Goal: Transaction & Acquisition: Purchase product/service

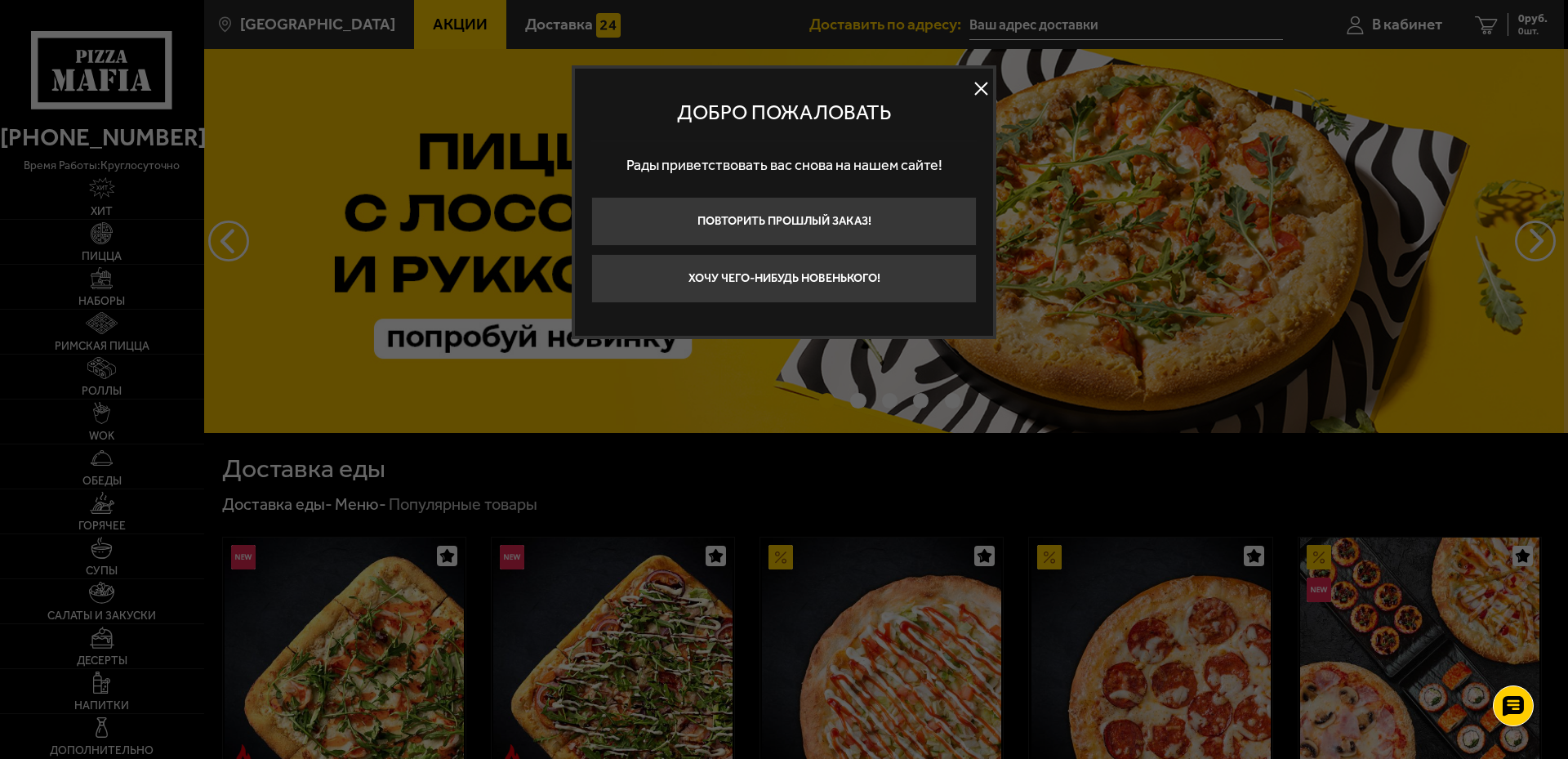
click at [980, 84] on button at bounding box center [980, 88] width 24 height 24
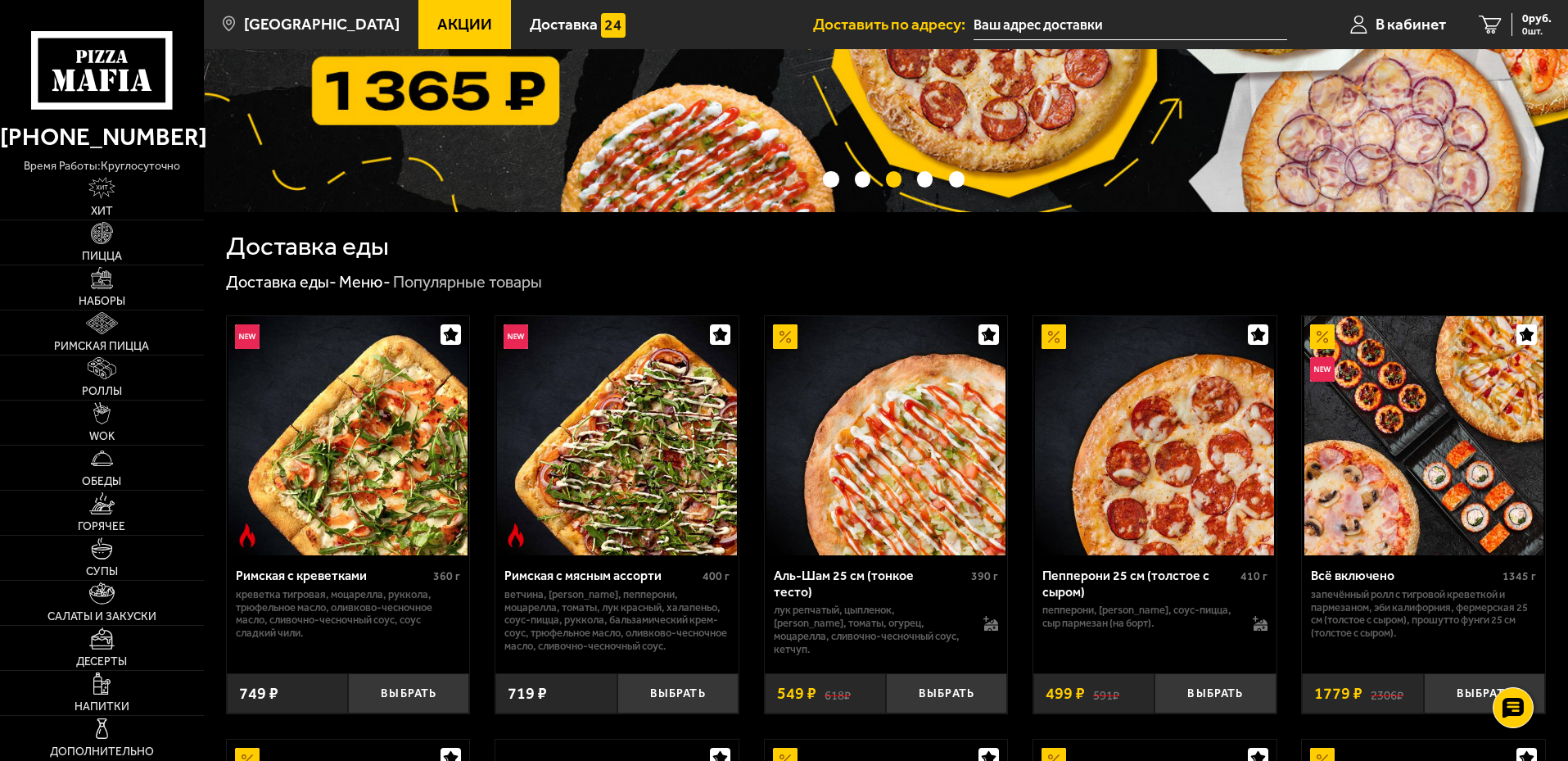
scroll to position [246, 0]
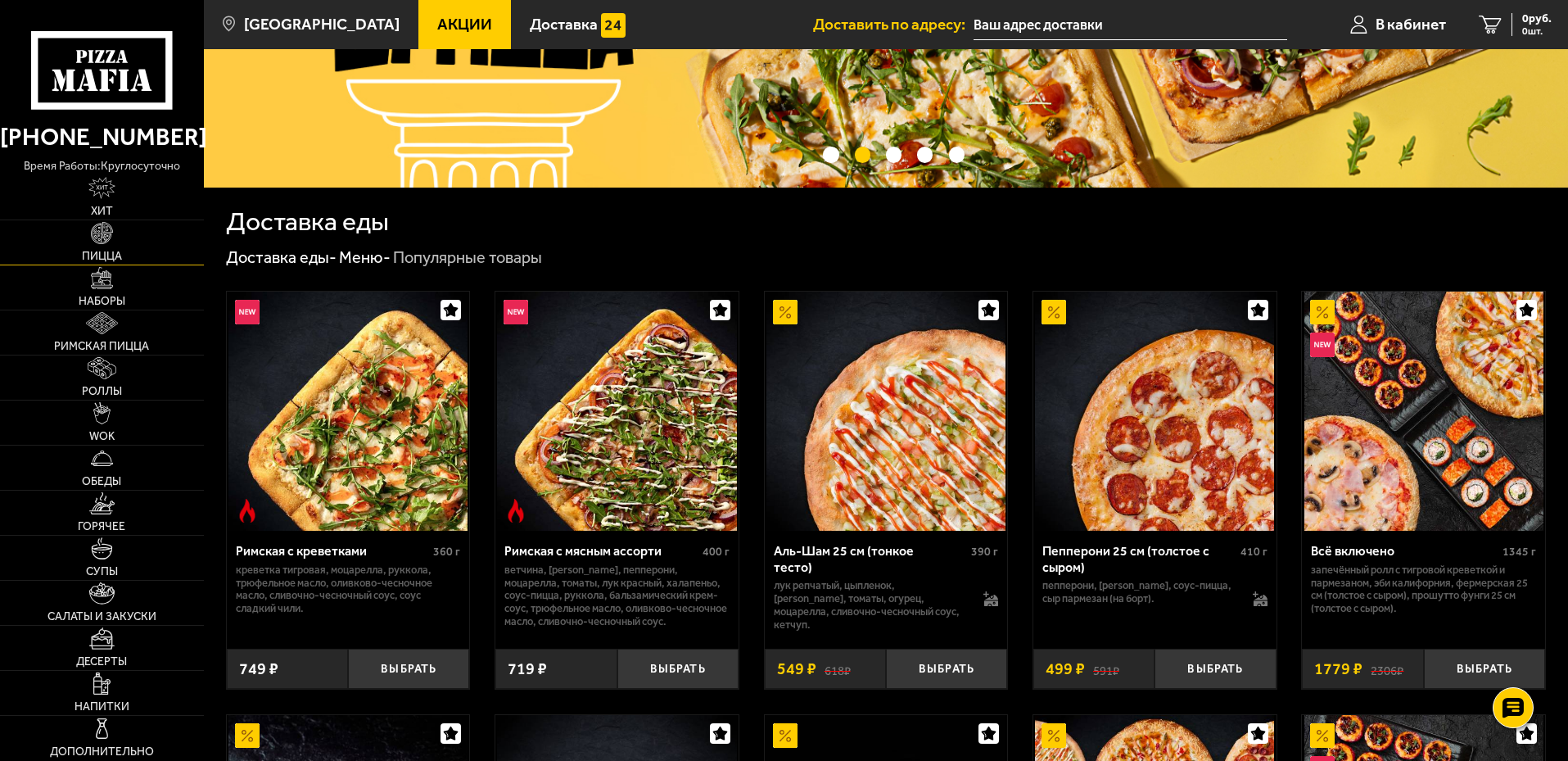
click at [90, 250] on span "Пицца" at bounding box center [101, 256] width 40 height 12
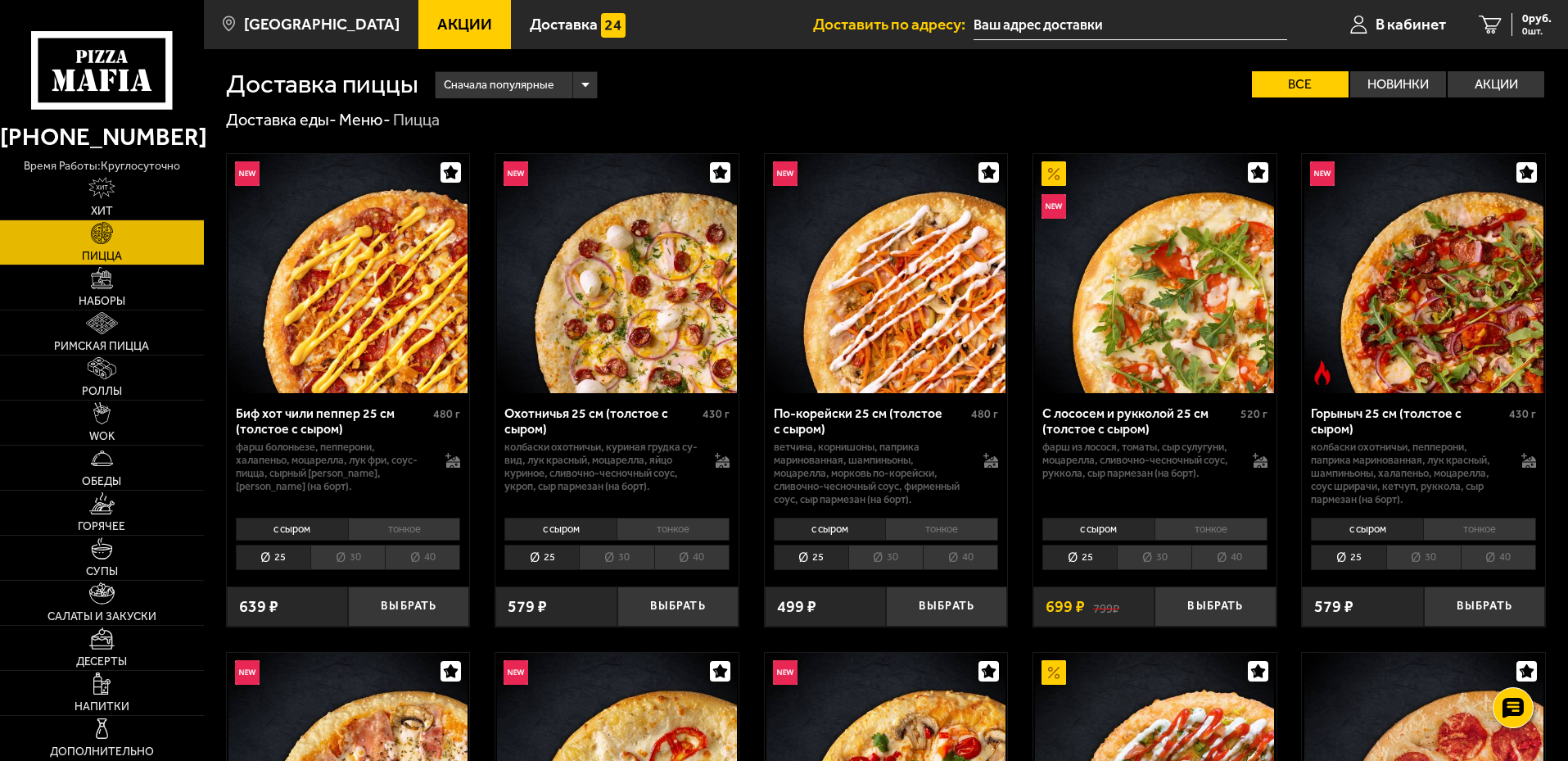
click at [434, 526] on li "тонкое" at bounding box center [404, 529] width 113 height 23
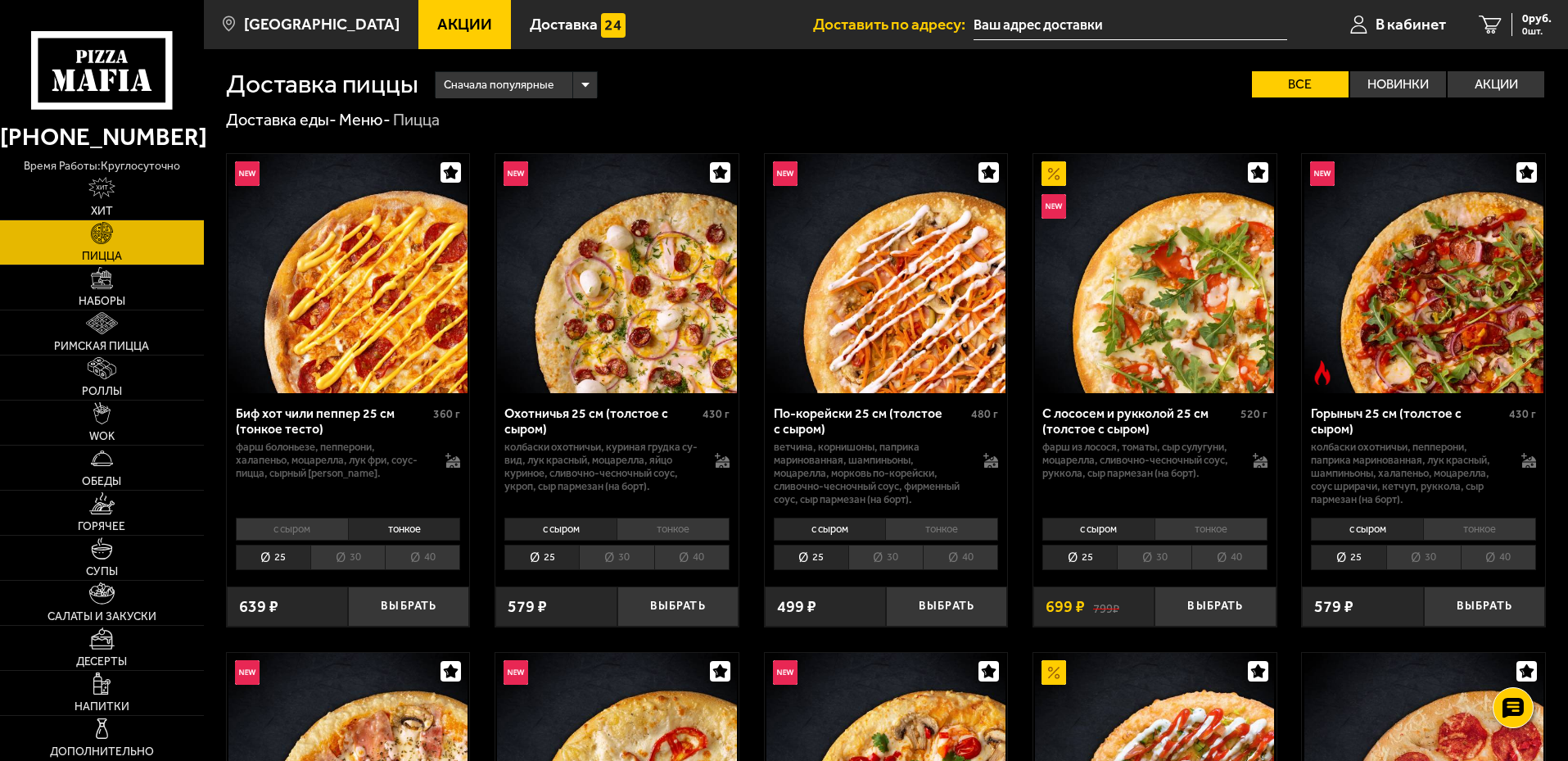
click at [427, 562] on li "40" at bounding box center [422, 557] width 75 height 25
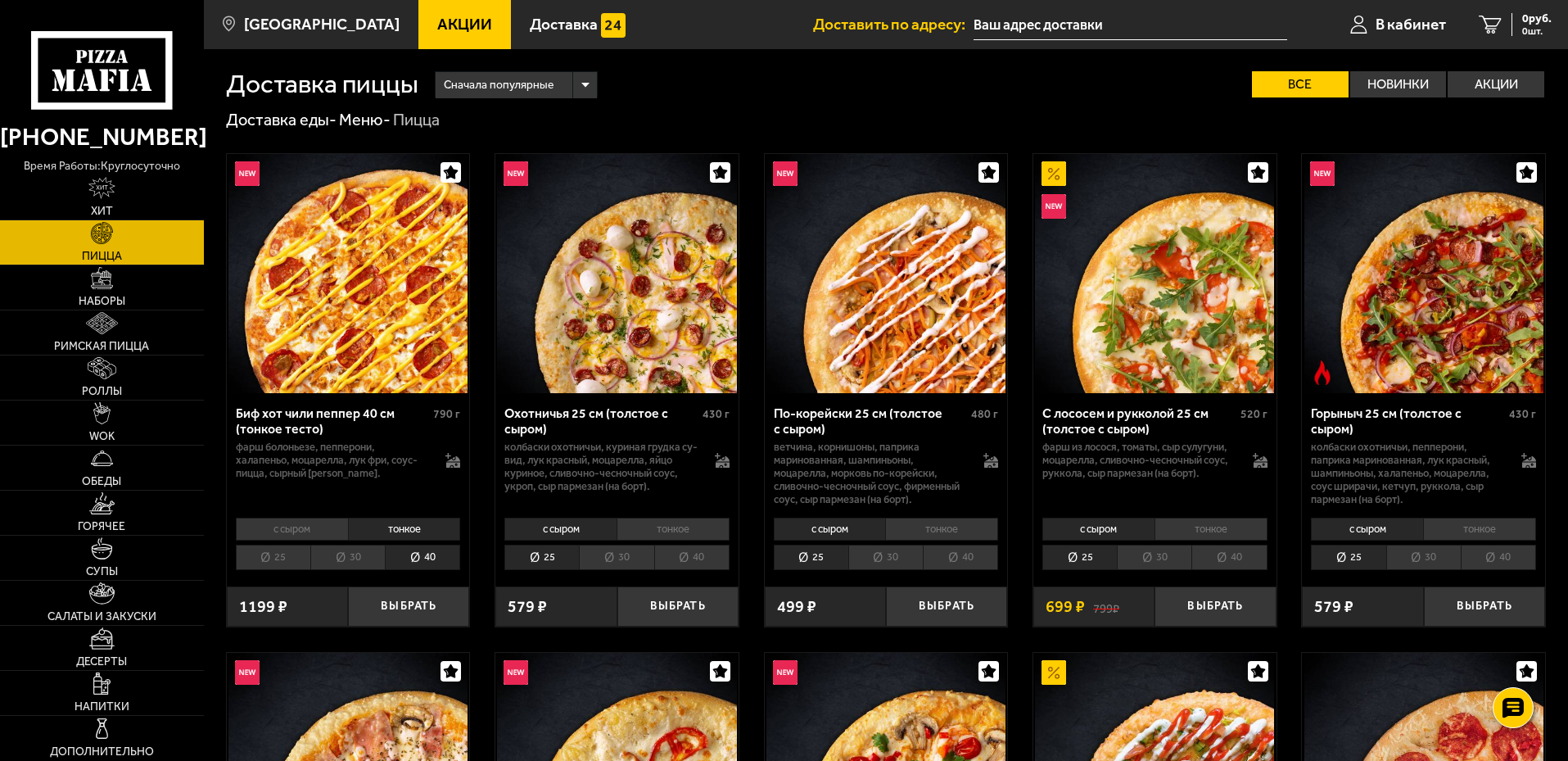
click at [665, 530] on li "тонкое" at bounding box center [673, 529] width 113 height 23
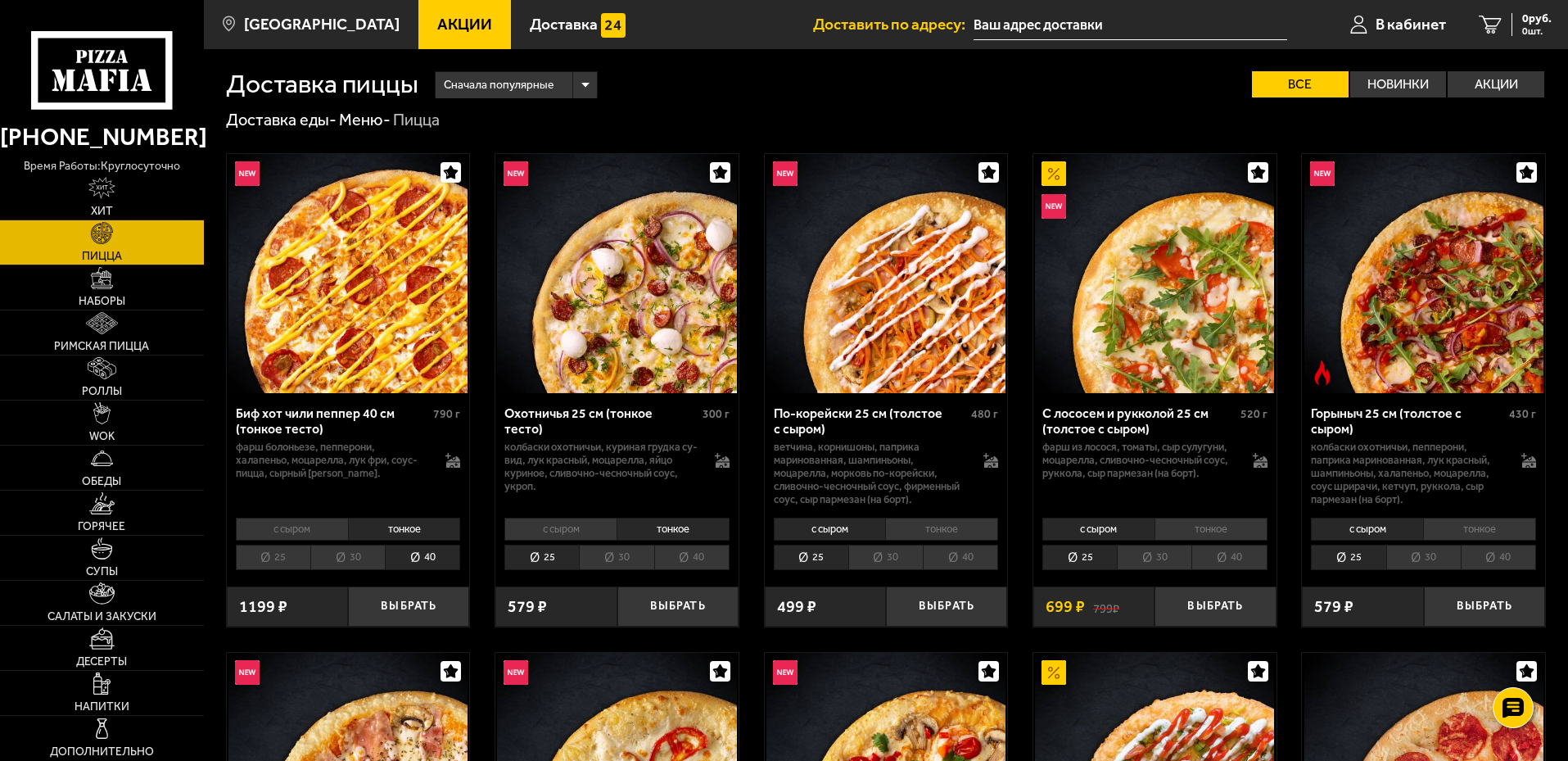
click at [678, 561] on li "40" at bounding box center [691, 557] width 75 height 25
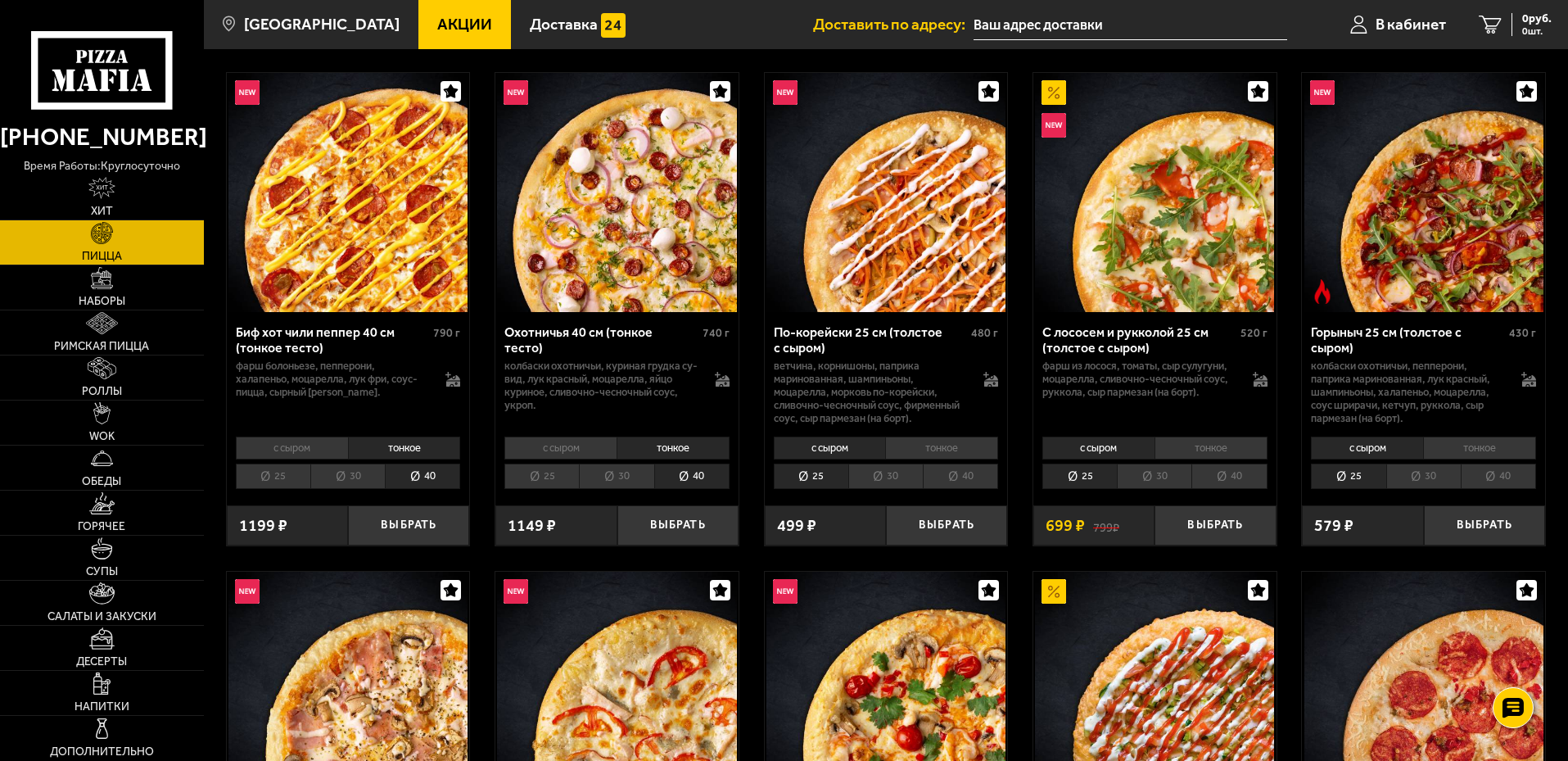
scroll to position [82, 0]
click at [1492, 449] on li "тонкое" at bounding box center [1480, 447] width 113 height 23
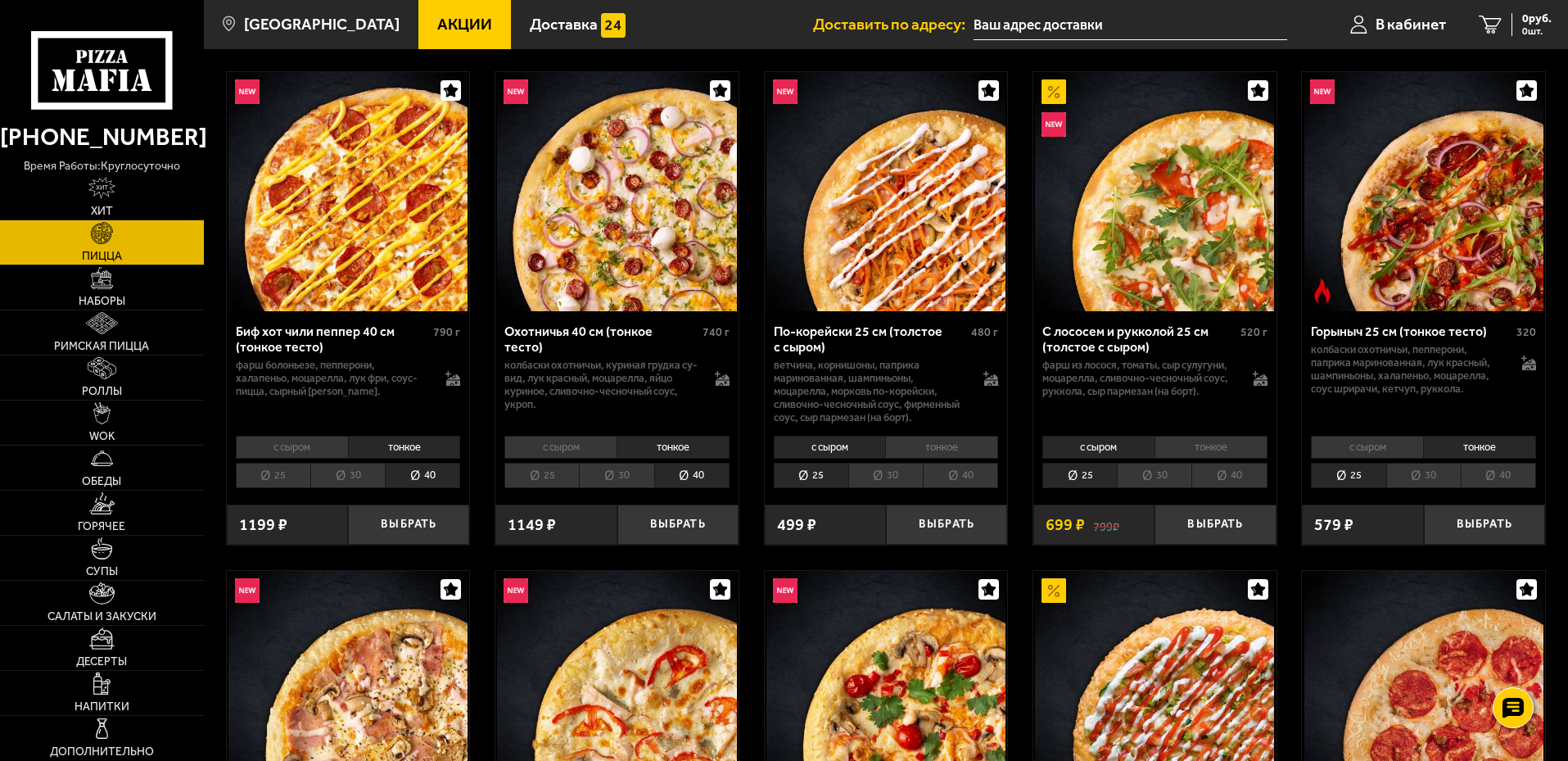
click at [1504, 478] on li "40" at bounding box center [1498, 476] width 75 height 25
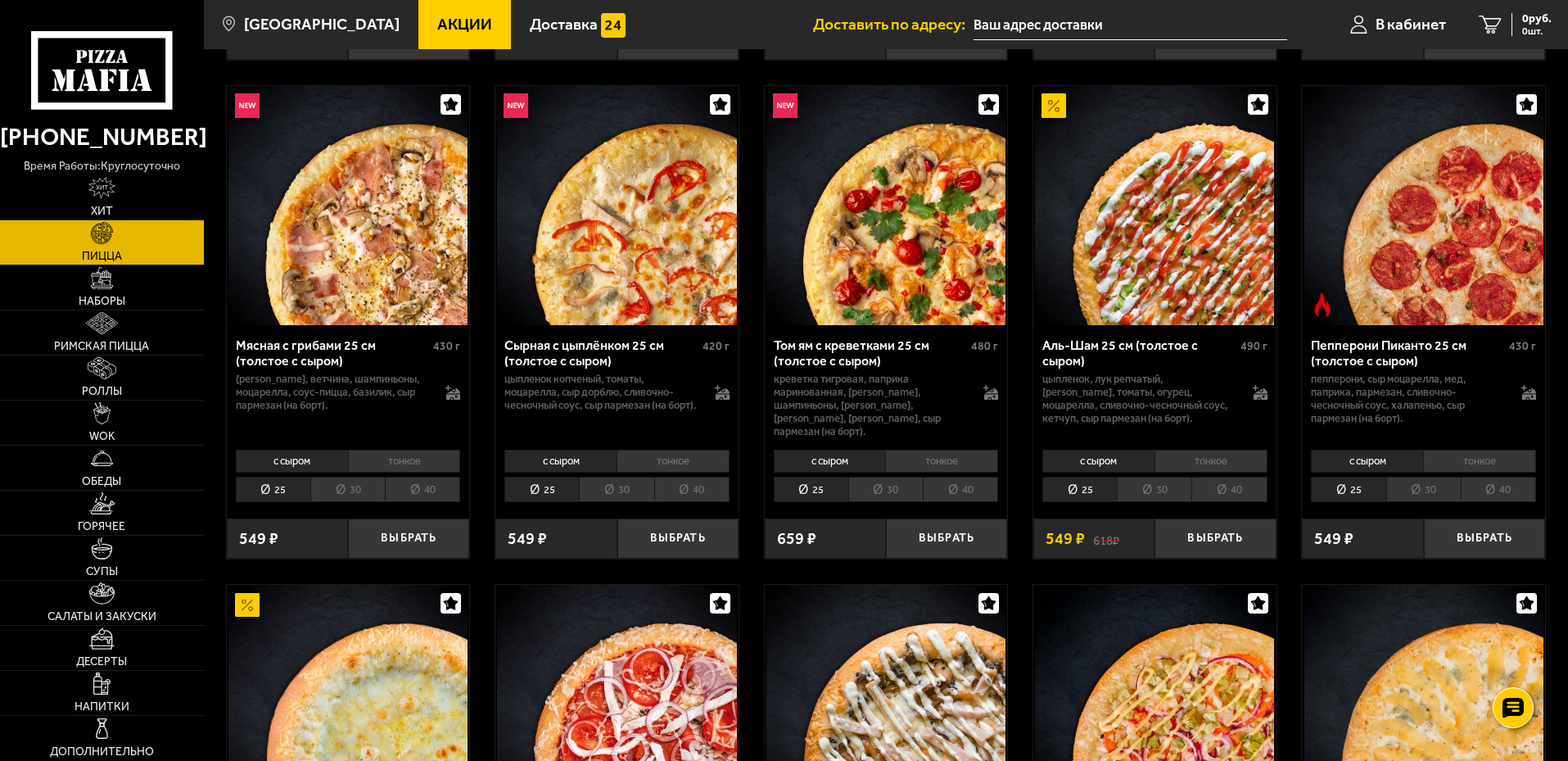
scroll to position [573, 0]
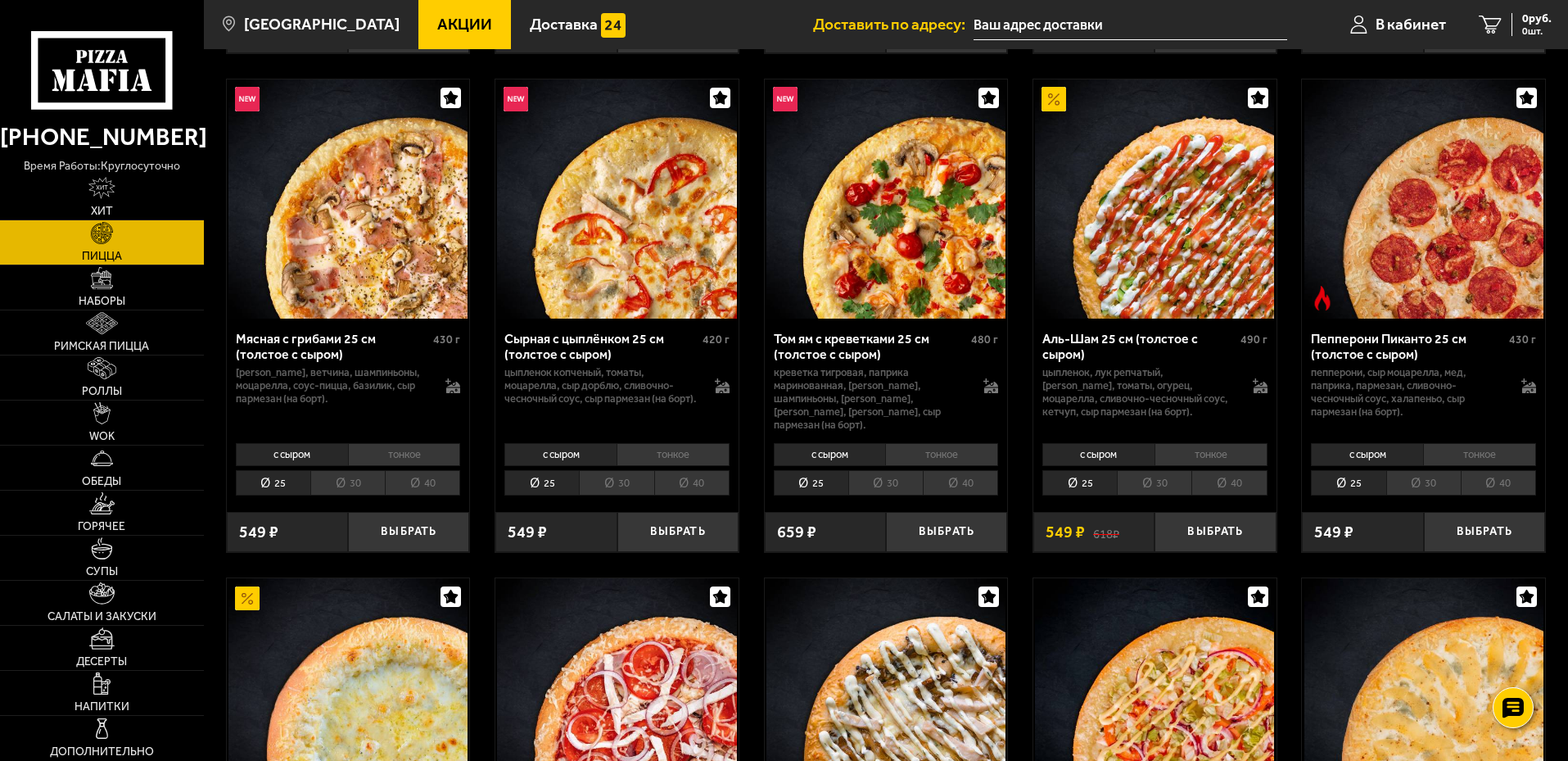
click at [425, 446] on li "тонкое" at bounding box center [404, 455] width 113 height 23
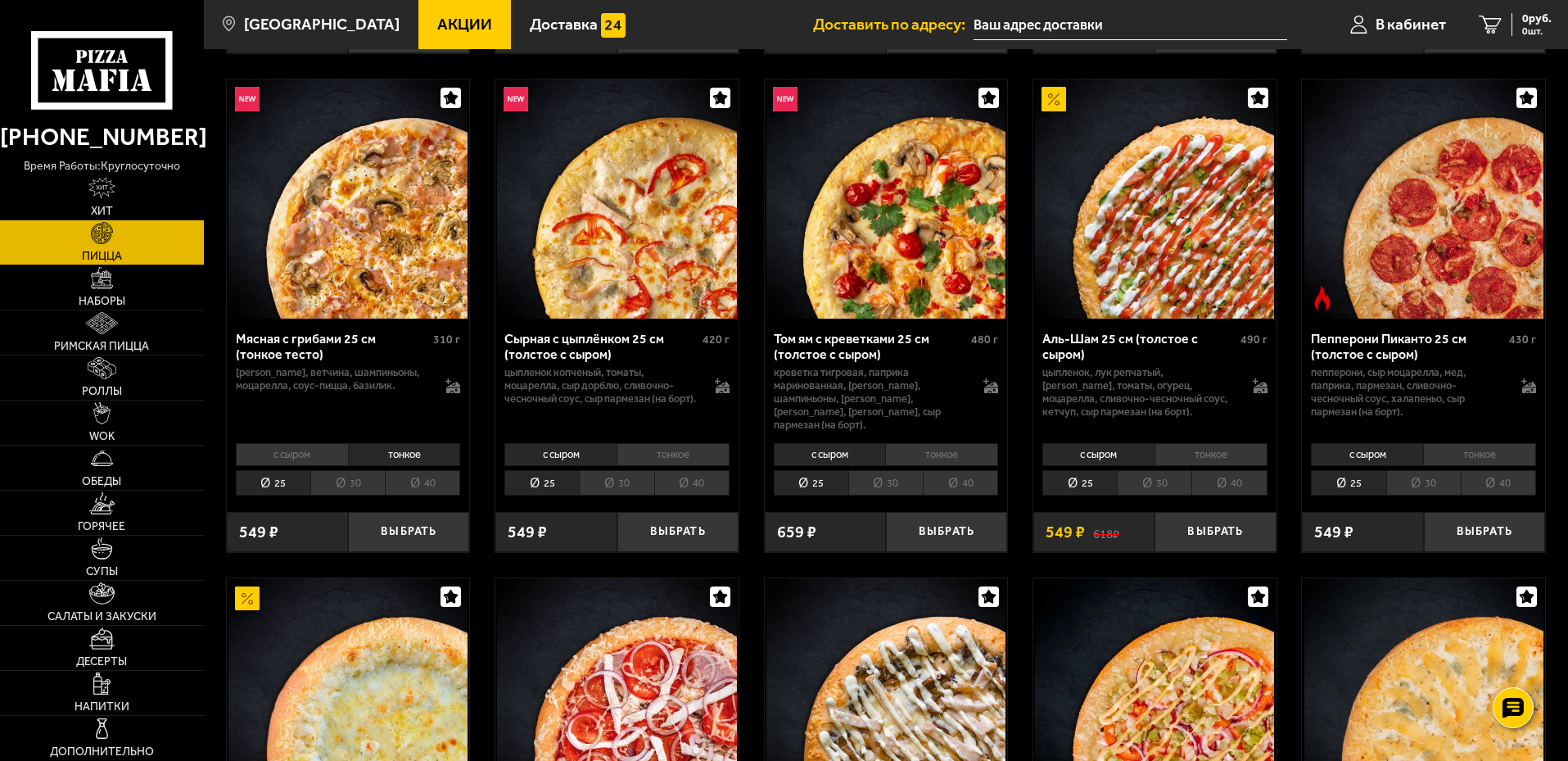
click at [428, 470] on li "40" at bounding box center [422, 482] width 75 height 25
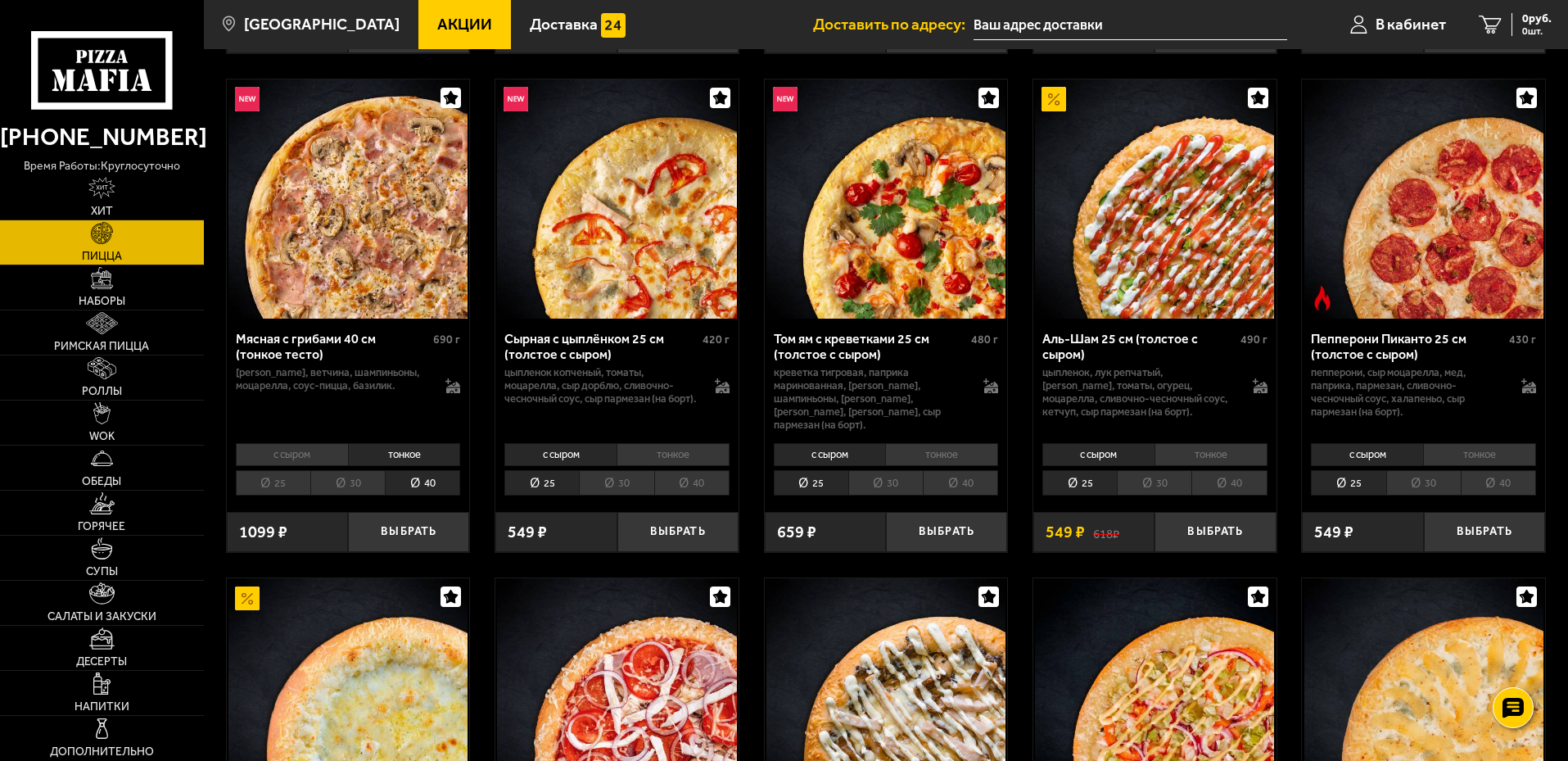
click at [691, 443] on li "тонкое" at bounding box center [673, 455] width 113 height 23
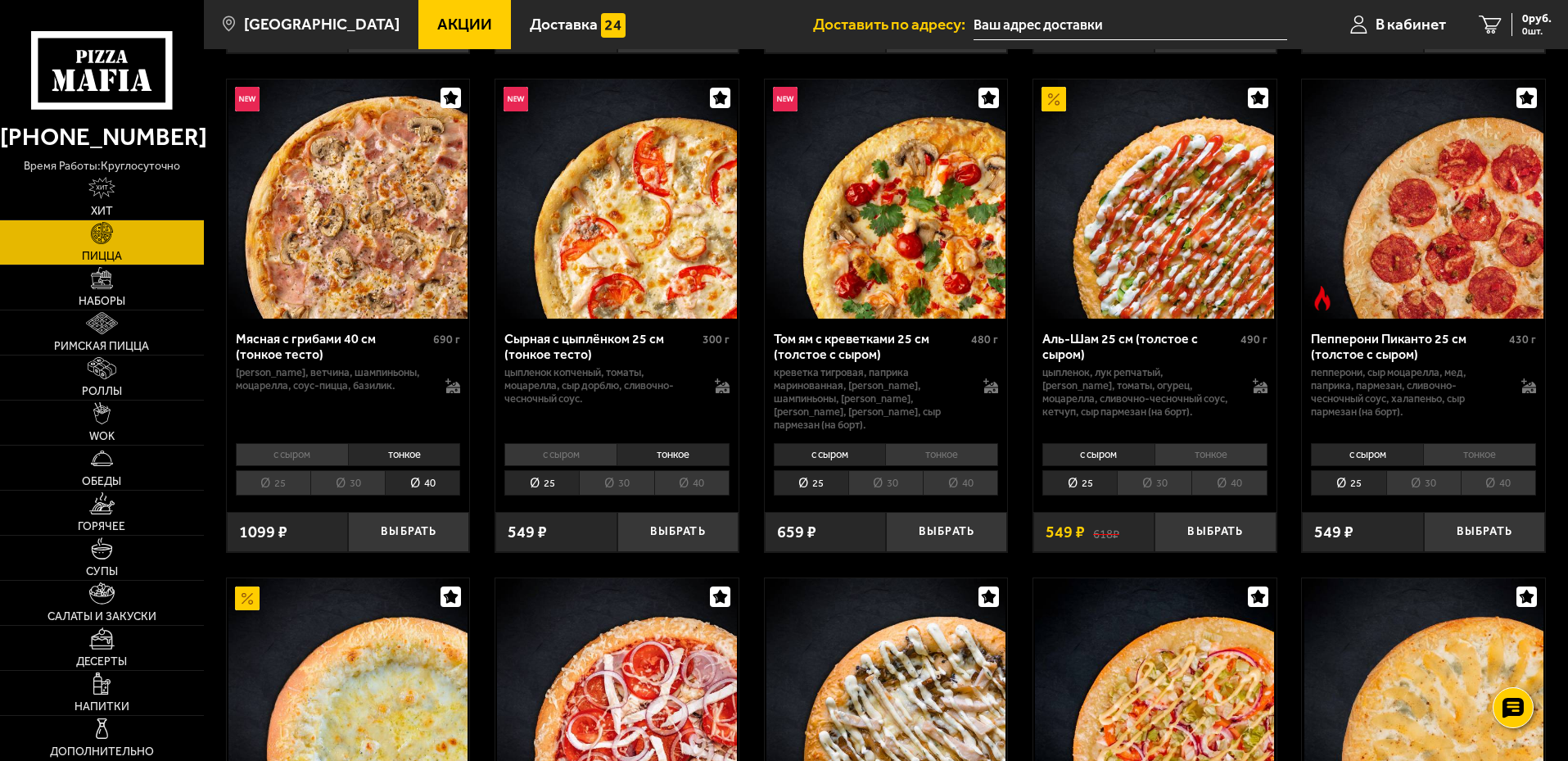
click at [692, 470] on li "40" at bounding box center [691, 482] width 75 height 25
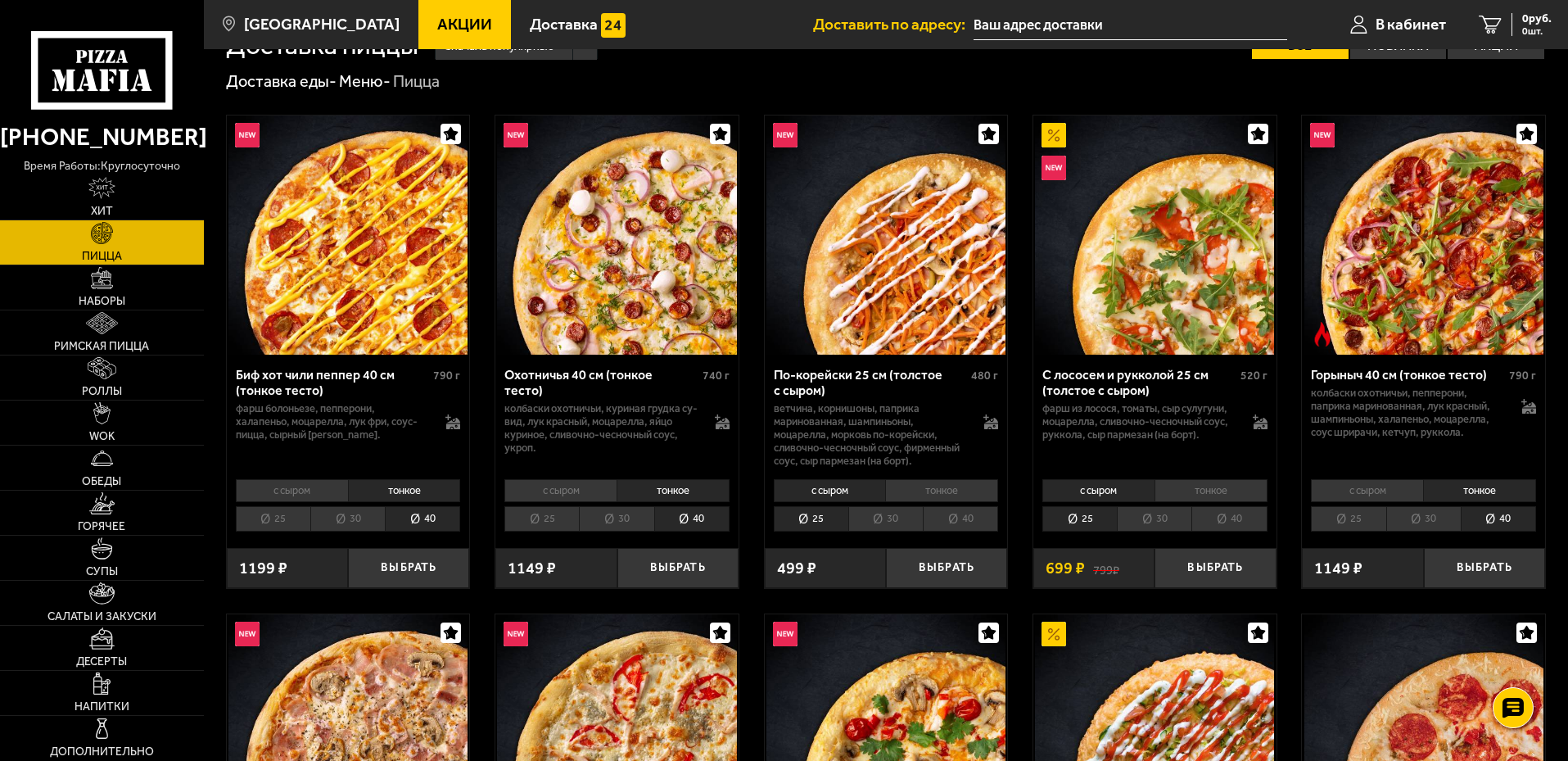
scroll to position [0, 0]
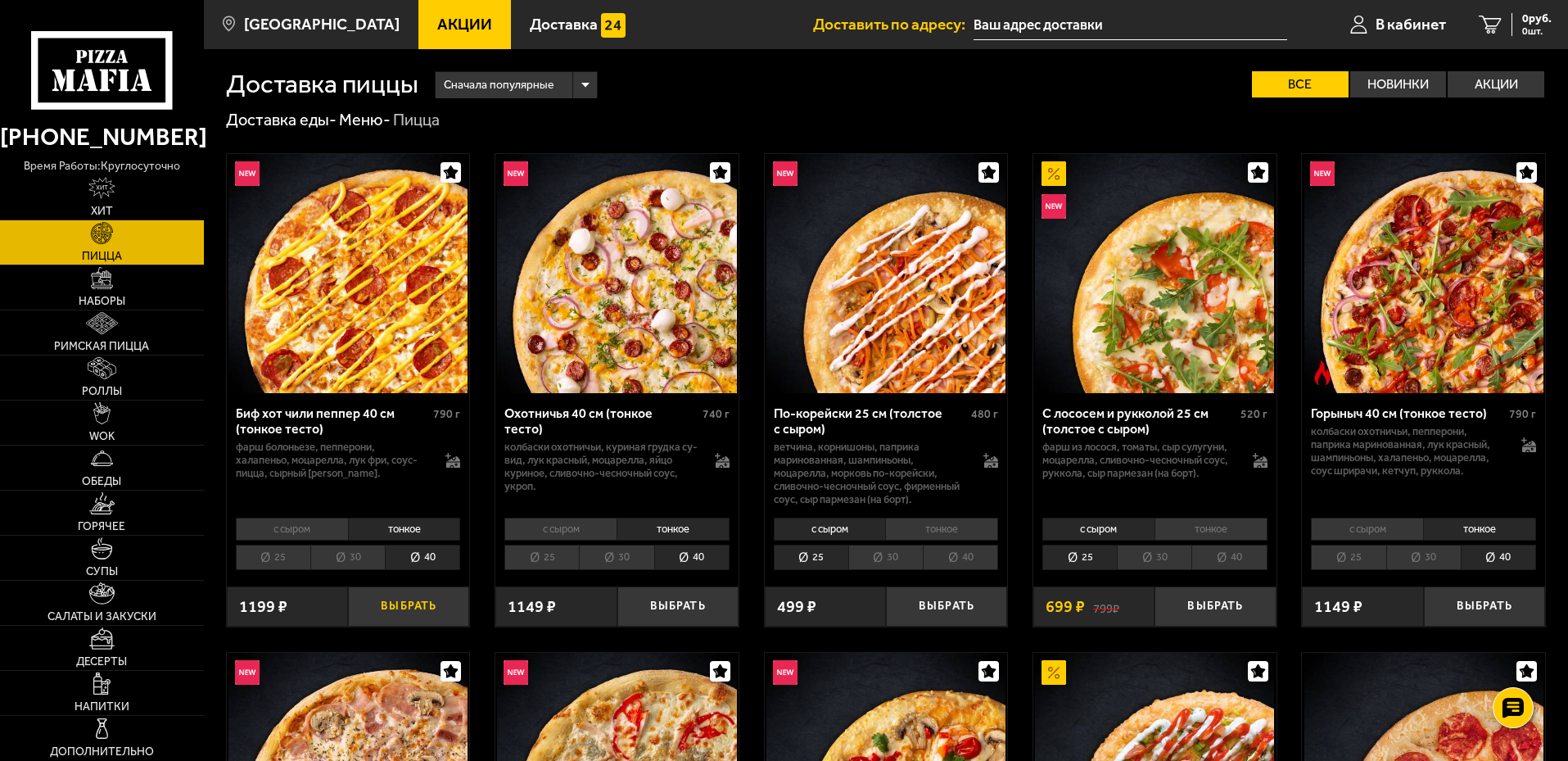
click at [427, 604] on button "Выбрать" at bounding box center [408, 606] width 121 height 40
click at [1508, 23] on span "1019 руб." at bounding box center [1527, 19] width 49 height 12
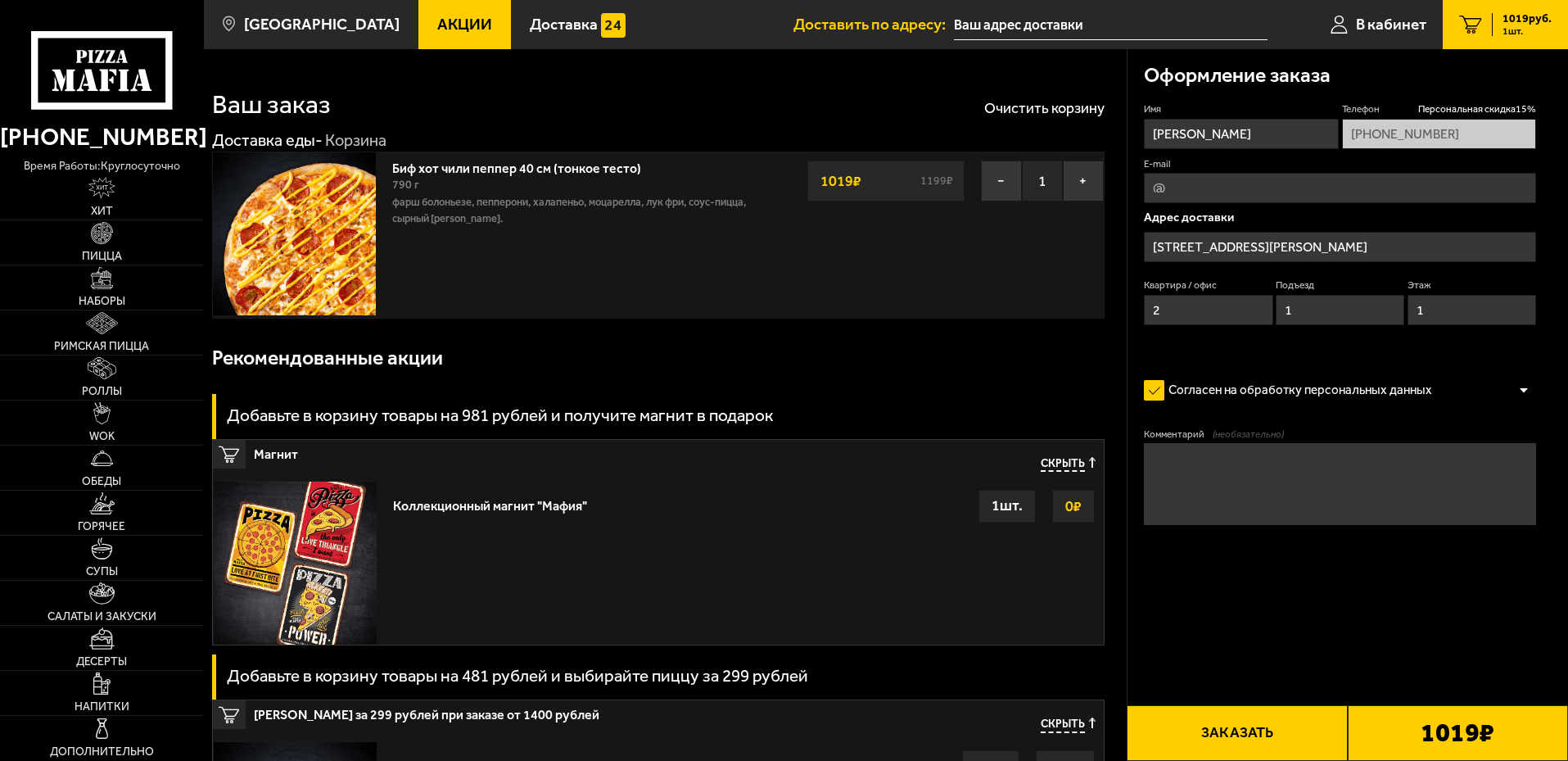
type input "[STREET_ADDRESS][PERSON_NAME]"
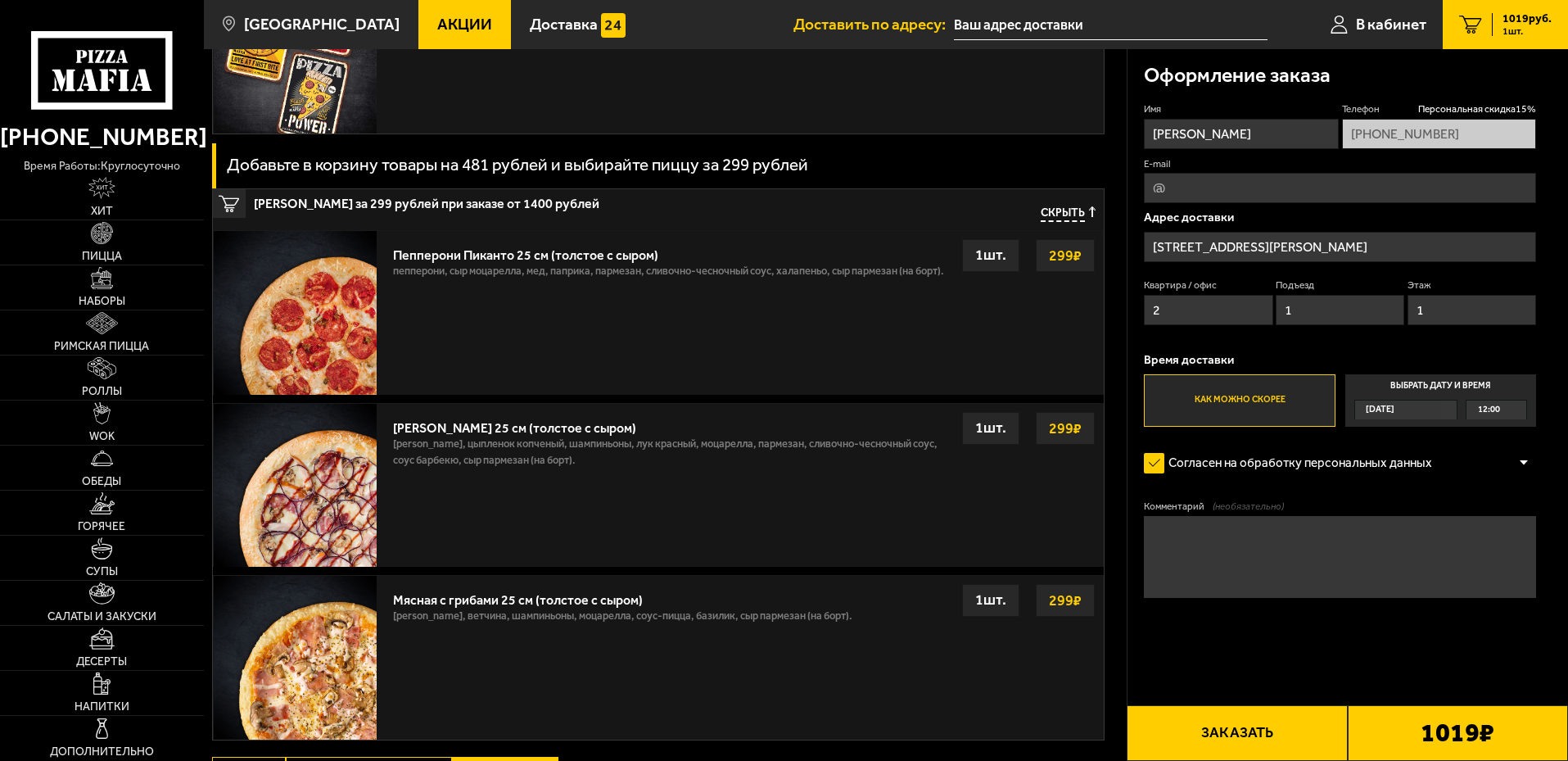
scroll to position [298, 0]
